Goal: Task Accomplishment & Management: Use online tool/utility

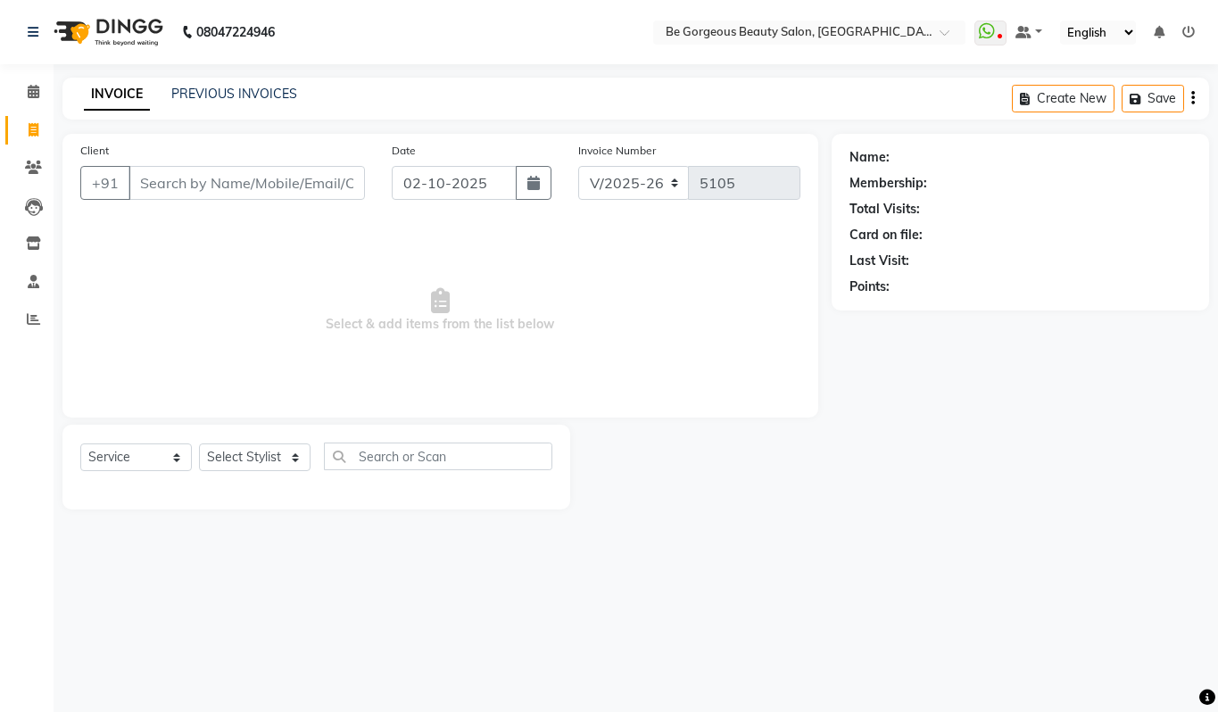
select select "5405"
select select "service"
click at [33, 319] on icon at bounding box center [33, 318] width 13 height 13
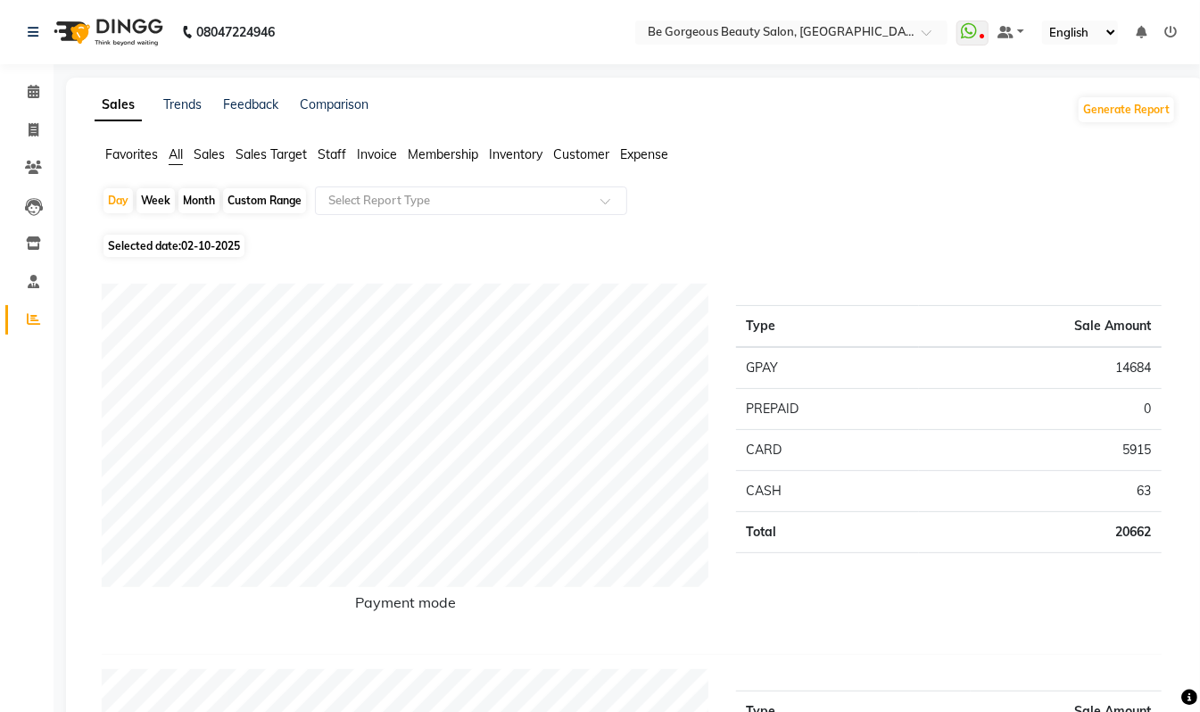
click at [343, 147] on span "Staff" at bounding box center [332, 154] width 29 height 16
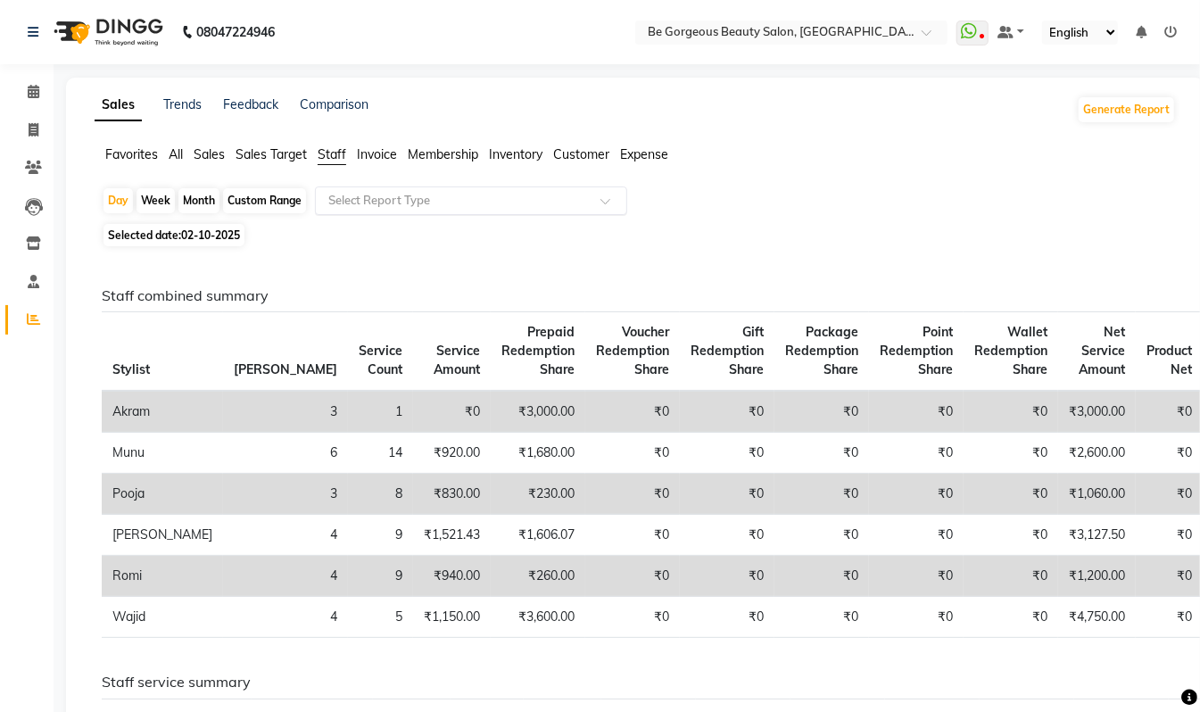
click at [397, 194] on input "text" at bounding box center [453, 201] width 257 height 18
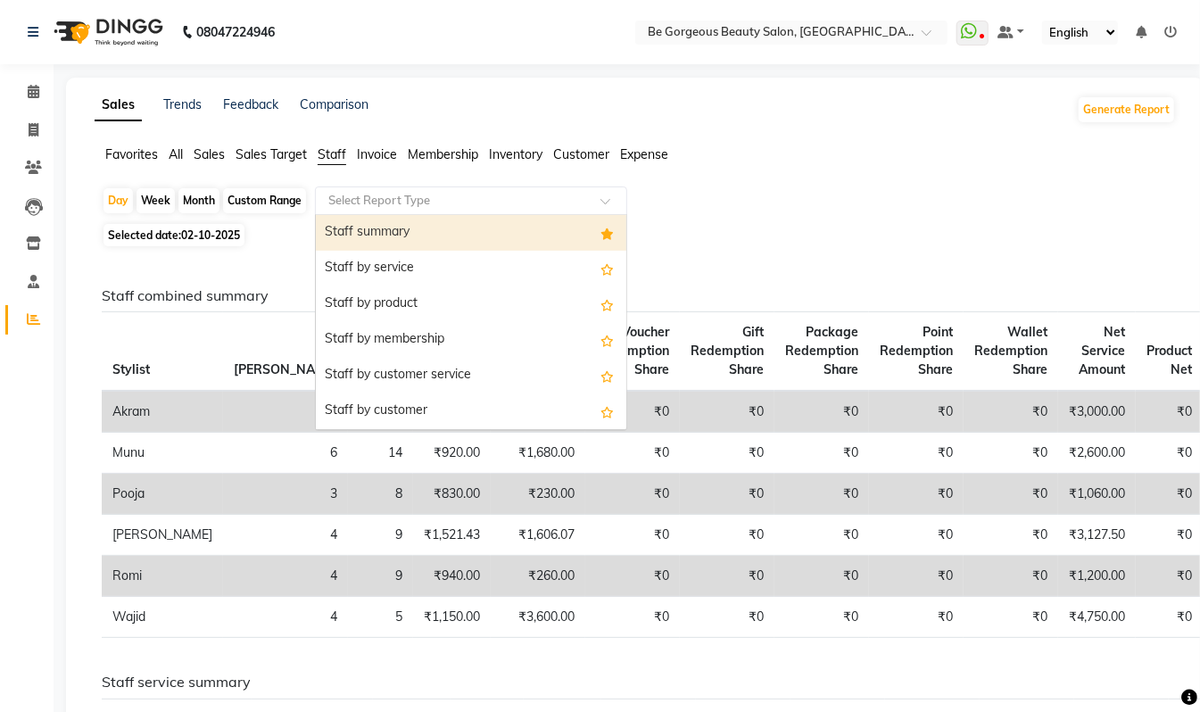
click at [440, 236] on div "Staff summary" at bounding box center [471, 233] width 310 height 36
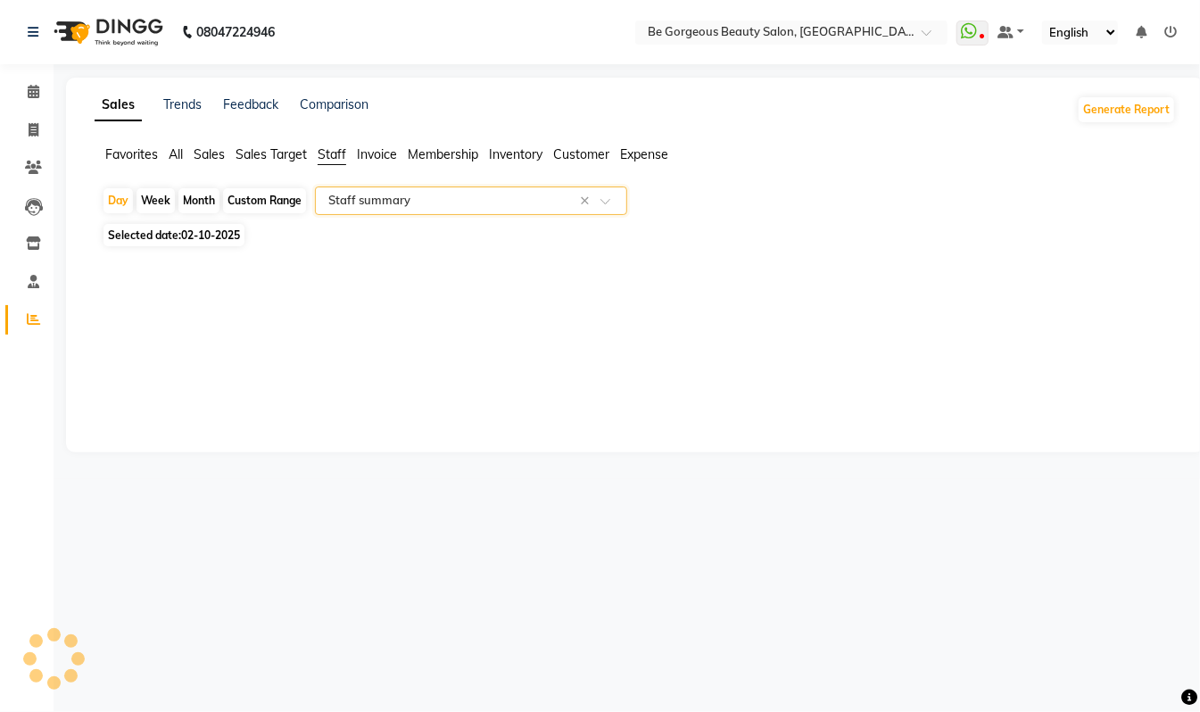
select select "csv"
